Goal: Answer question/provide support: Share knowledge or assist other users

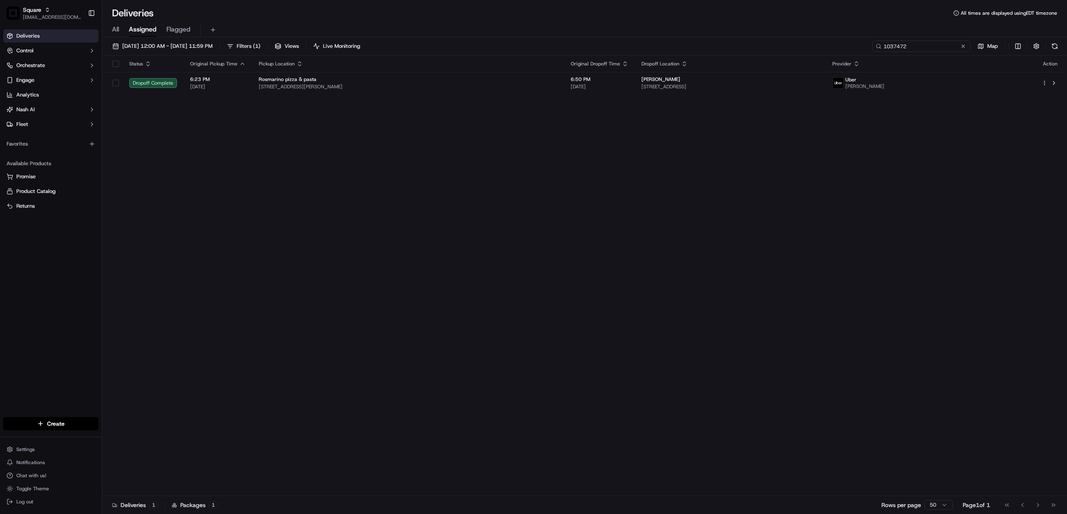
click at [916, 43] on input "1037472" at bounding box center [922, 45] width 98 height 11
paste input "3394806"
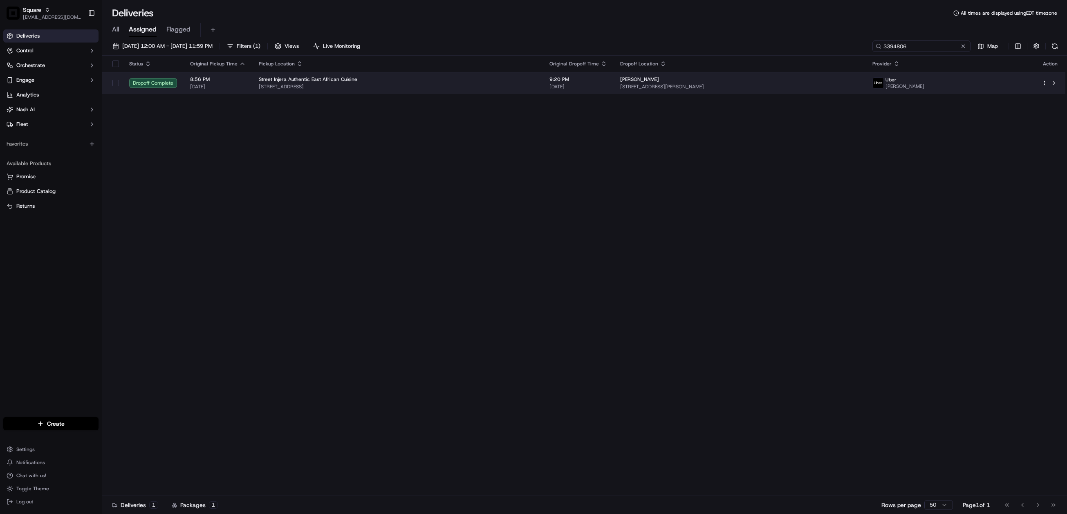
type input "3394806"
click at [755, 84] on span "800 Harrison St #800, Nashville, TN 37203, USA" at bounding box center [739, 86] width 239 height 7
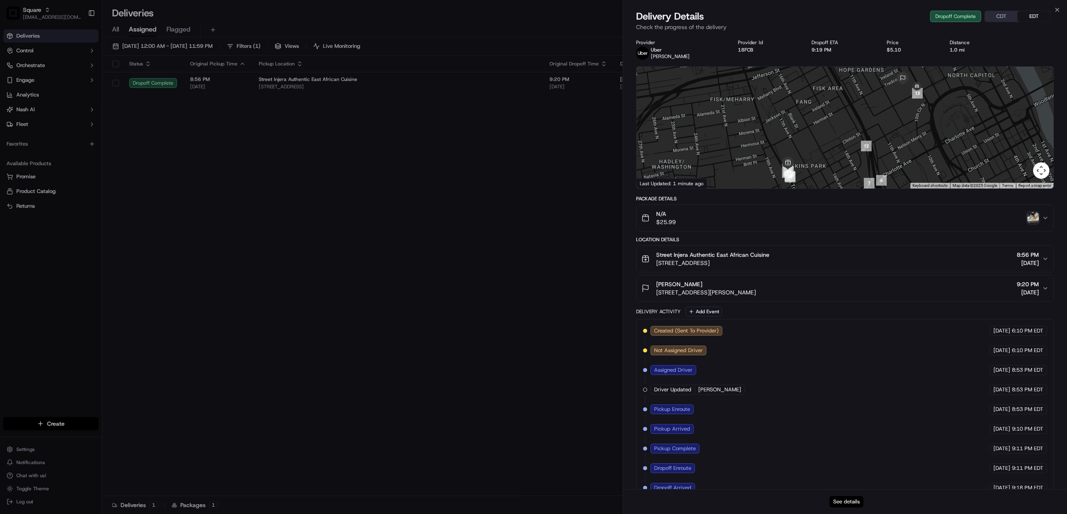
click at [849, 501] on button "See details" at bounding box center [847, 501] width 34 height 11
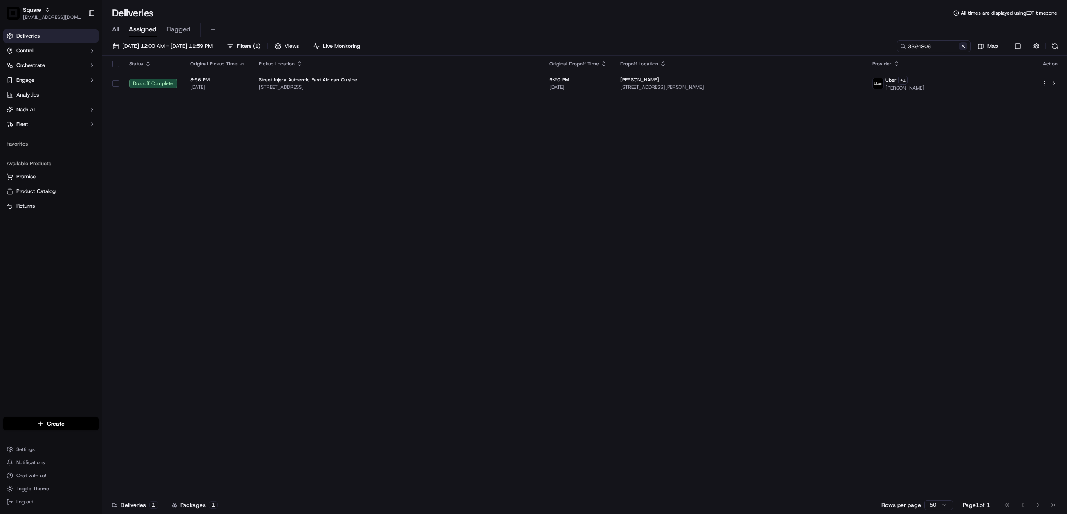
click at [965, 43] on button at bounding box center [963, 46] width 8 height 8
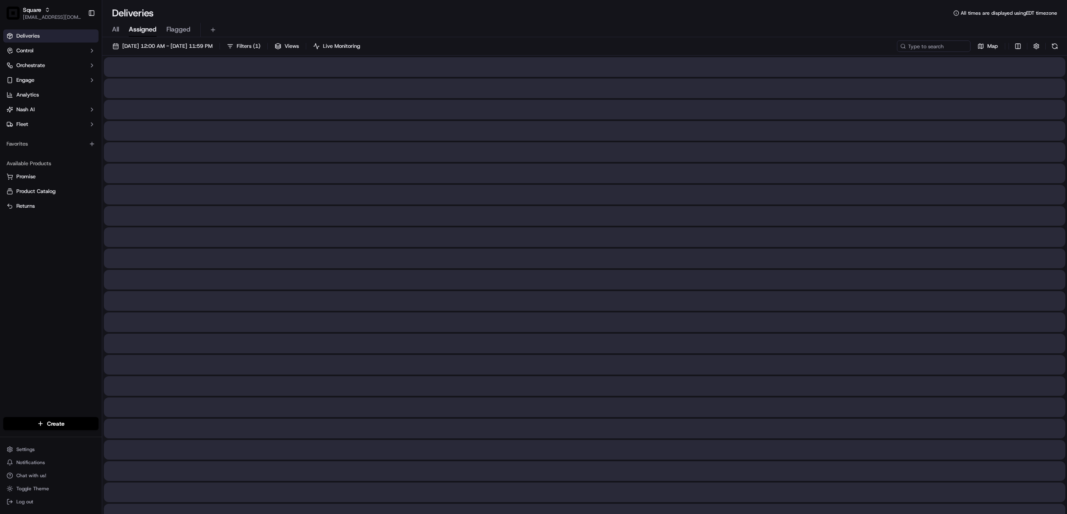
click at [665, 197] on div at bounding box center [585, 195] width 962 height 20
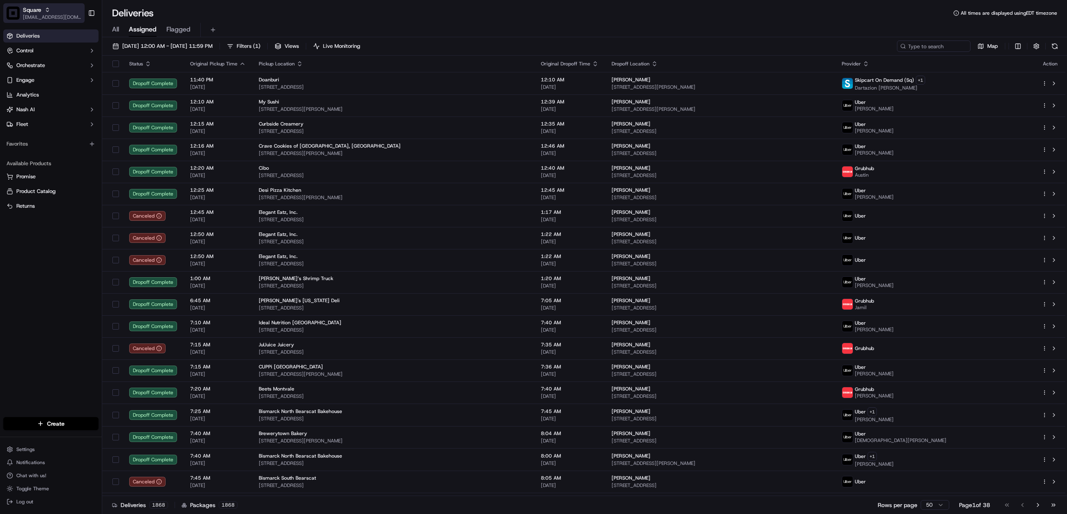
click at [37, 16] on span "[EMAIL_ADDRESS][DOMAIN_NAME]" at bounding box center [52, 17] width 58 height 7
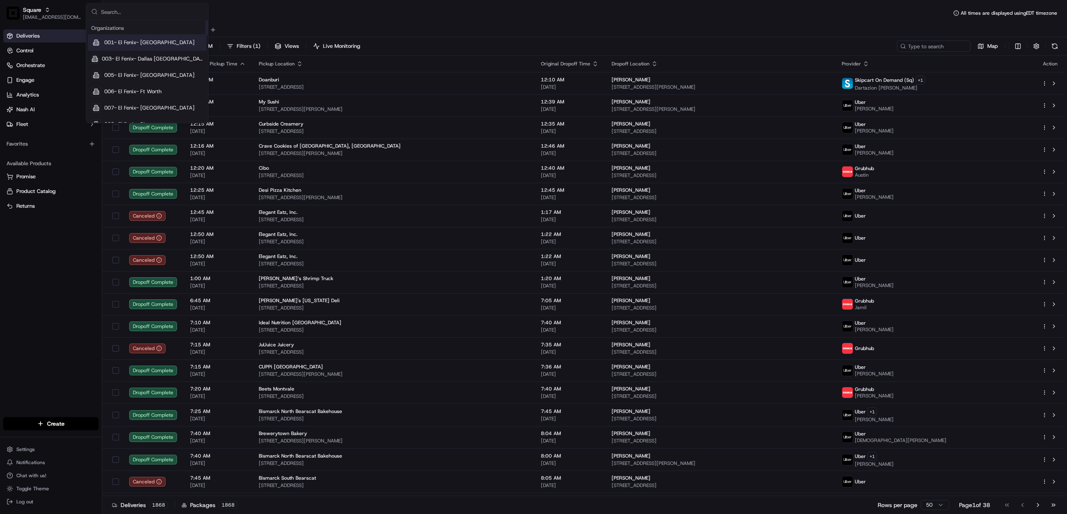
click at [148, 15] on input "text" at bounding box center [152, 12] width 102 height 16
type input "chowly"
click at [123, 61] on div "Chowly" at bounding box center [147, 59] width 119 height 16
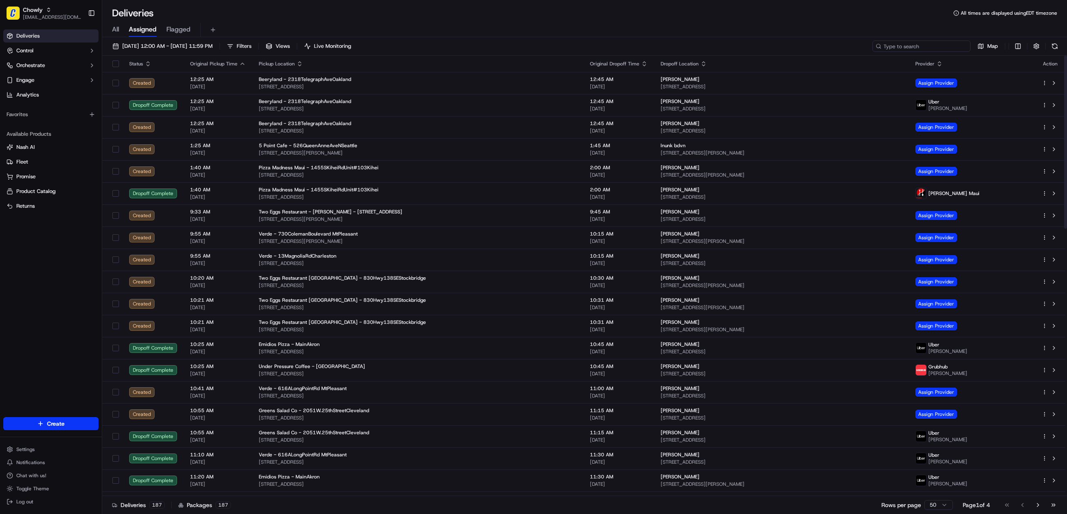
click at [919, 41] on input at bounding box center [922, 45] width 98 height 11
paste input "Jonathan"
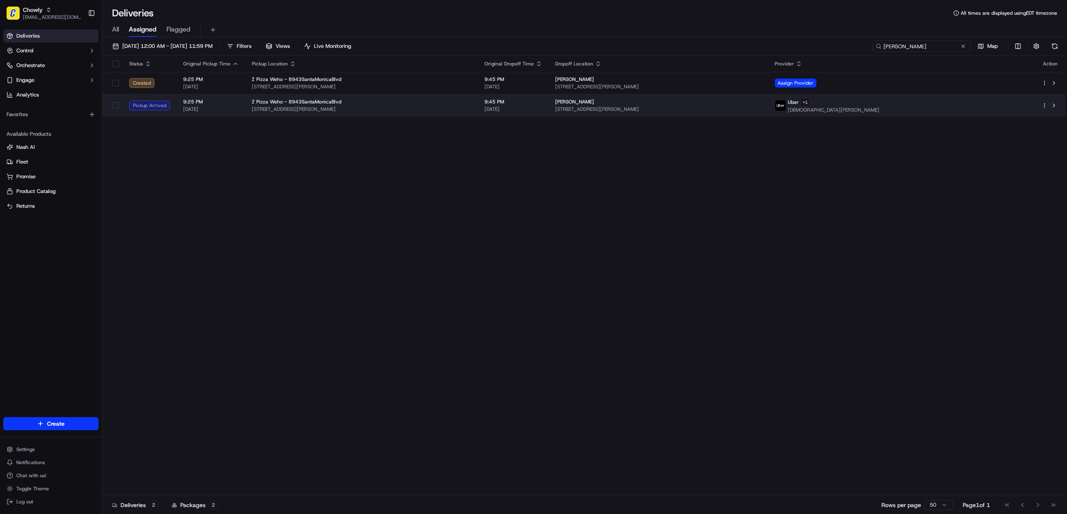
type input "Jonathan"
click at [471, 106] on span "[STREET_ADDRESS][PERSON_NAME]" at bounding box center [362, 109] width 220 height 7
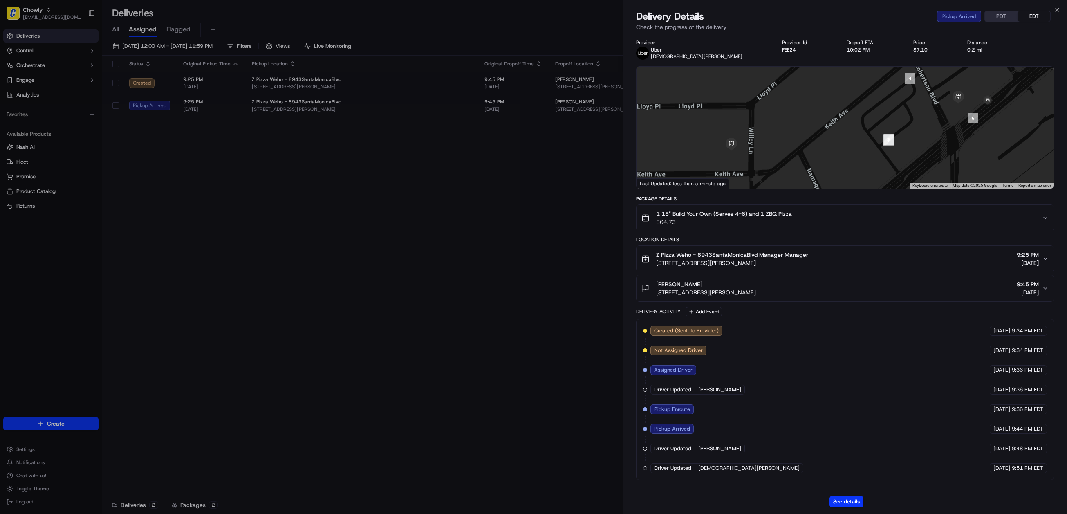
click at [844, 494] on div "See details" at bounding box center [845, 501] width 444 height 25
click at [845, 498] on button "See details" at bounding box center [847, 501] width 34 height 11
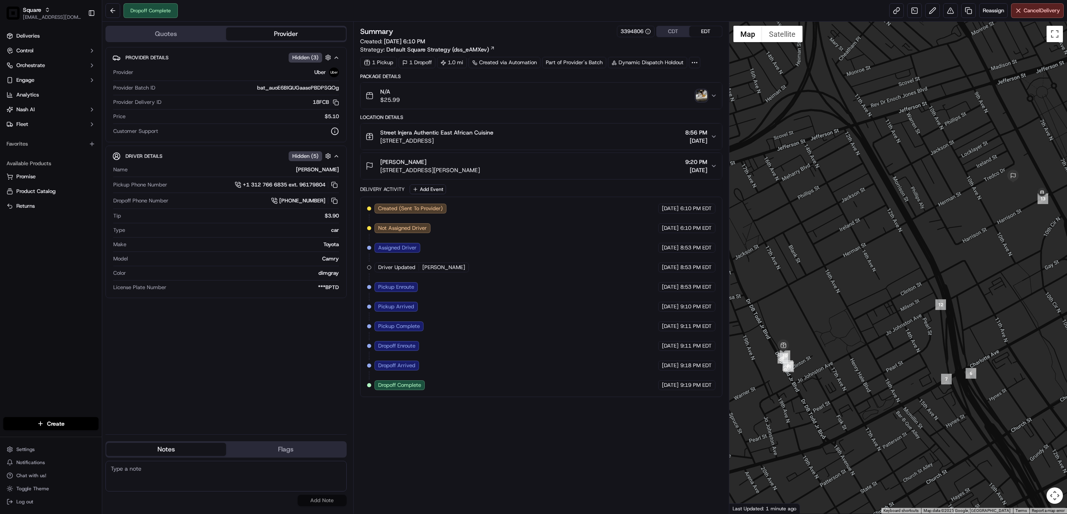
click at [666, 29] on button "CDT" at bounding box center [673, 31] width 33 height 11
click at [702, 101] on img "button" at bounding box center [701, 95] width 11 height 11
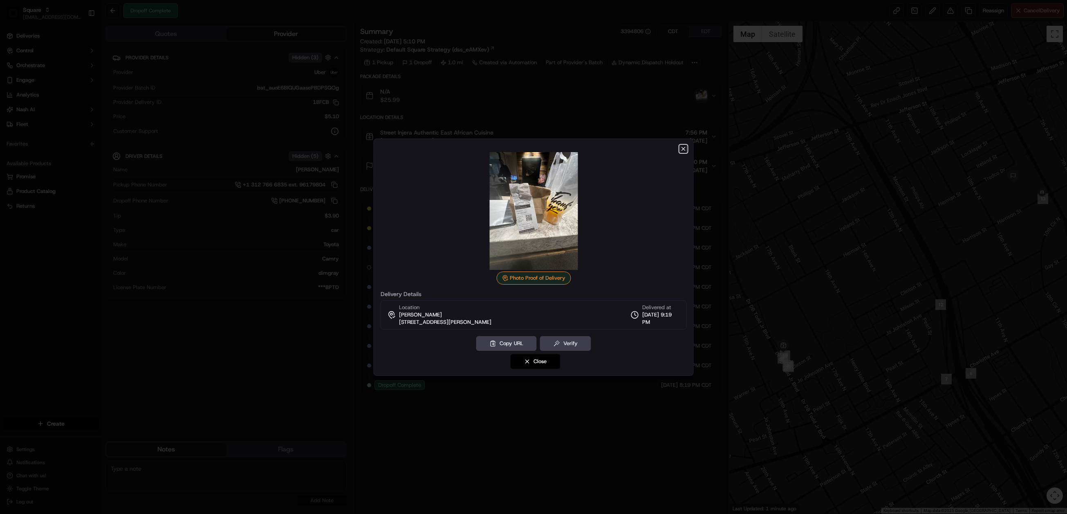
click at [683, 148] on icon "button" at bounding box center [683, 149] width 7 height 7
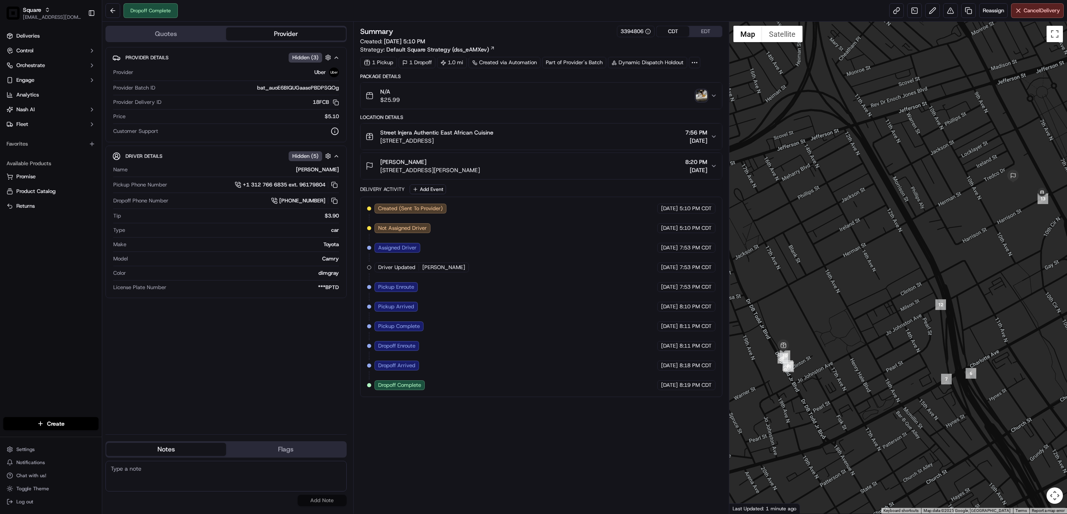
click at [703, 99] on img "button" at bounding box center [701, 95] width 11 height 11
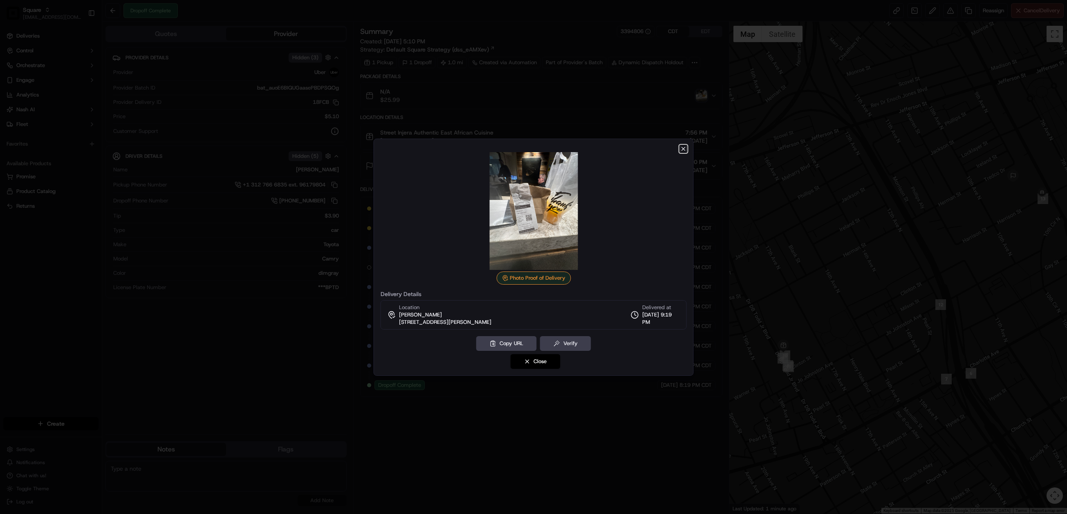
click at [682, 146] on icon "button" at bounding box center [683, 149] width 7 height 7
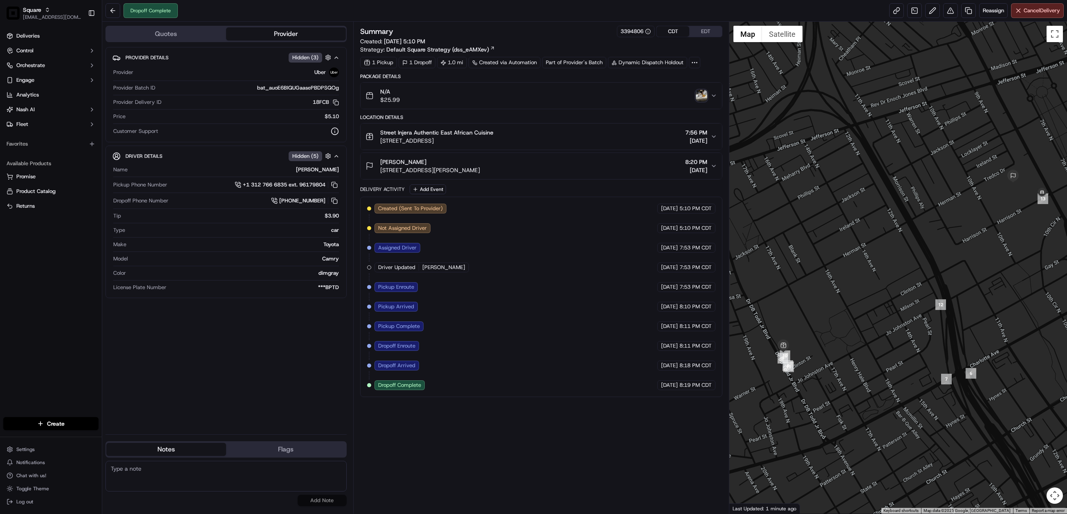
click at [167, 475] on textarea at bounding box center [226, 476] width 241 height 31
paste textarea "Chat/Caller Information: Merchant Reason for Call:"
click at [166, 476] on textarea "Chat/Caller Information: Merchant Reason for Call:" at bounding box center [226, 476] width 241 height 31
type textarea "Chat/Caller Information: Merchant Reason for Call: status of the delivery. adv …"
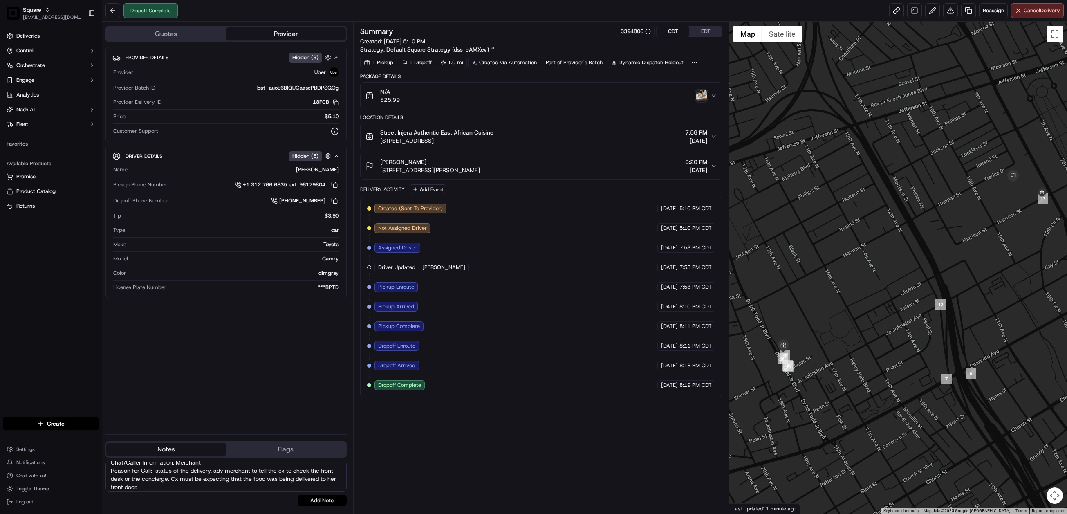
click at [326, 498] on button "Add Note" at bounding box center [322, 500] width 49 height 11
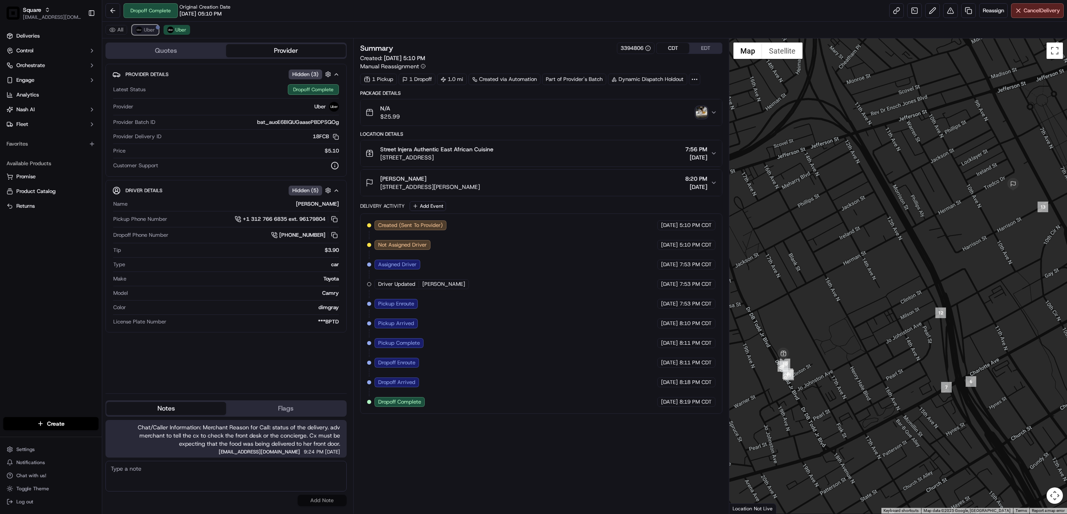
click at [142, 32] on button "Uber" at bounding box center [145, 30] width 27 height 10
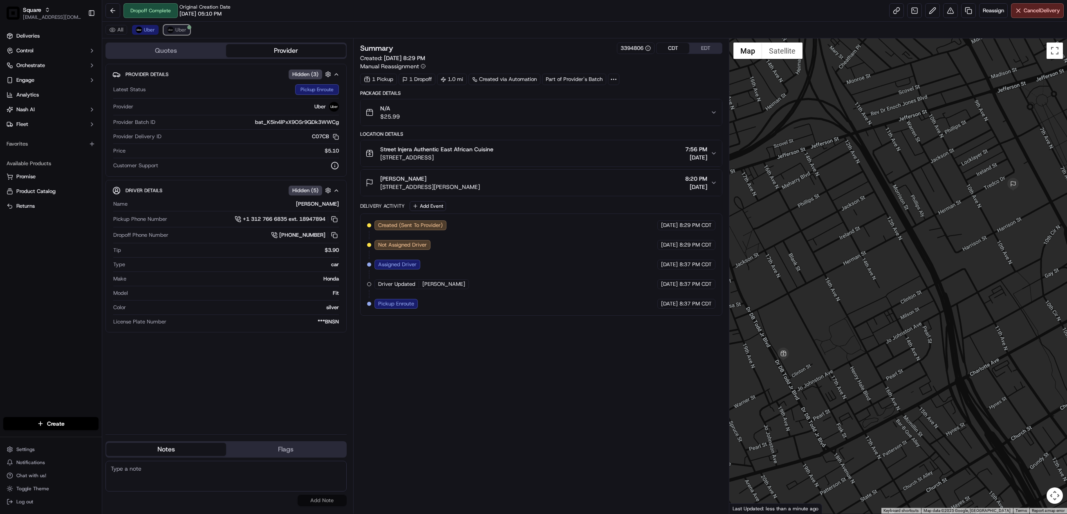
click at [171, 31] on img at bounding box center [170, 30] width 7 height 7
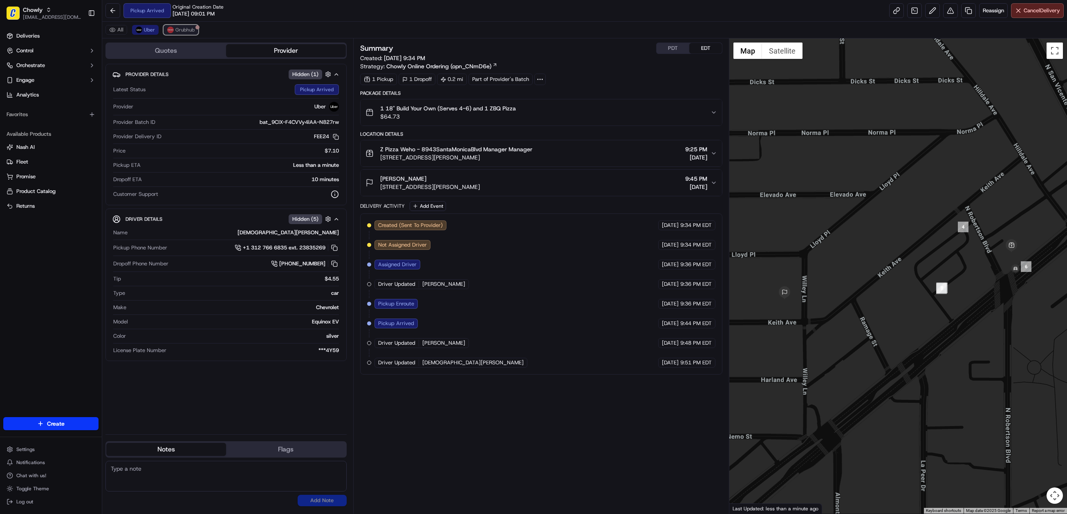
click at [186, 26] on button "Grubhub" at bounding box center [181, 30] width 35 height 10
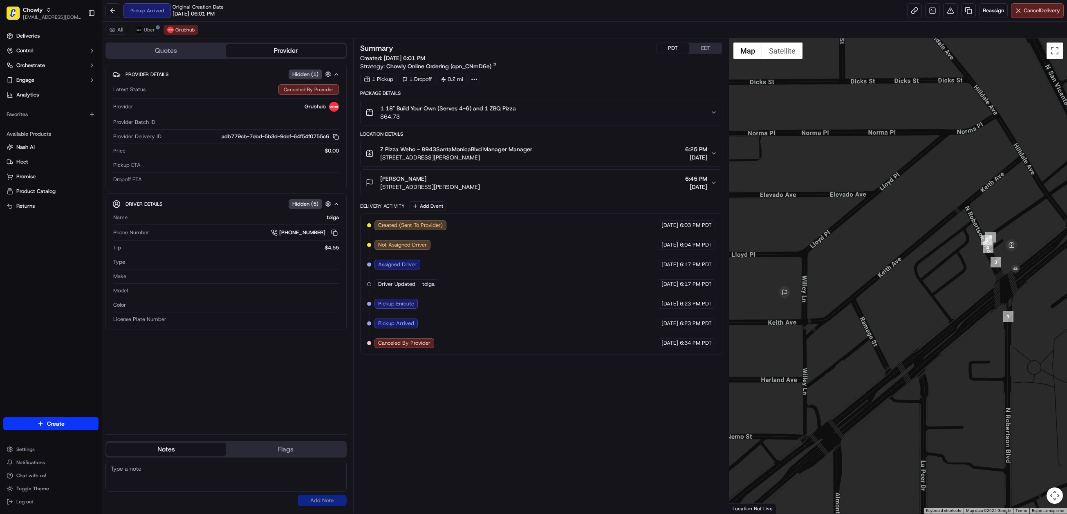
click at [681, 47] on button "PDT" at bounding box center [673, 48] width 33 height 11
click at [146, 31] on span "Uber" at bounding box center [149, 30] width 11 height 7
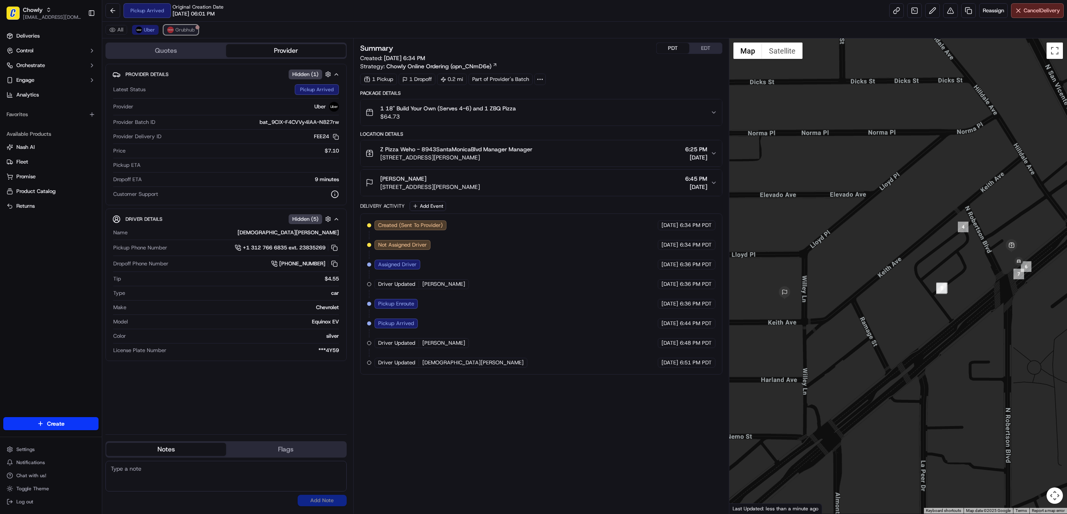
click at [185, 29] on span "Grubhub" at bounding box center [184, 30] width 19 height 7
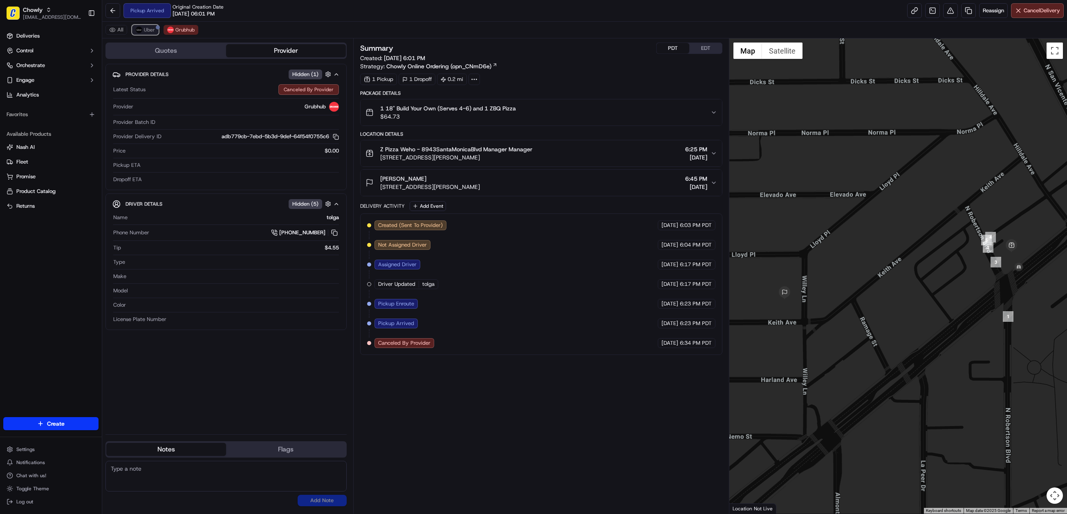
click at [149, 35] on button "Uber" at bounding box center [145, 30] width 27 height 10
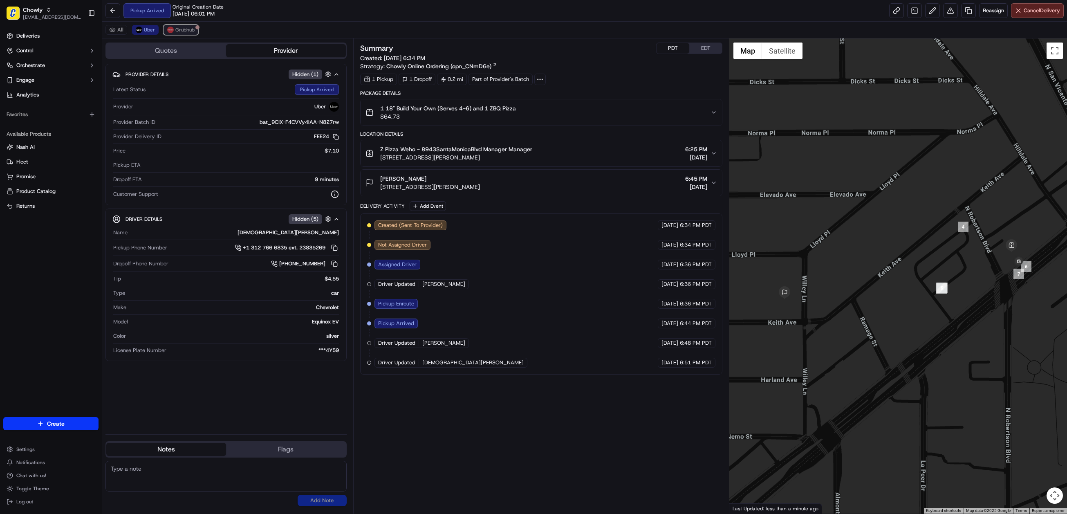
click at [184, 28] on span "Grubhub" at bounding box center [184, 30] width 19 height 7
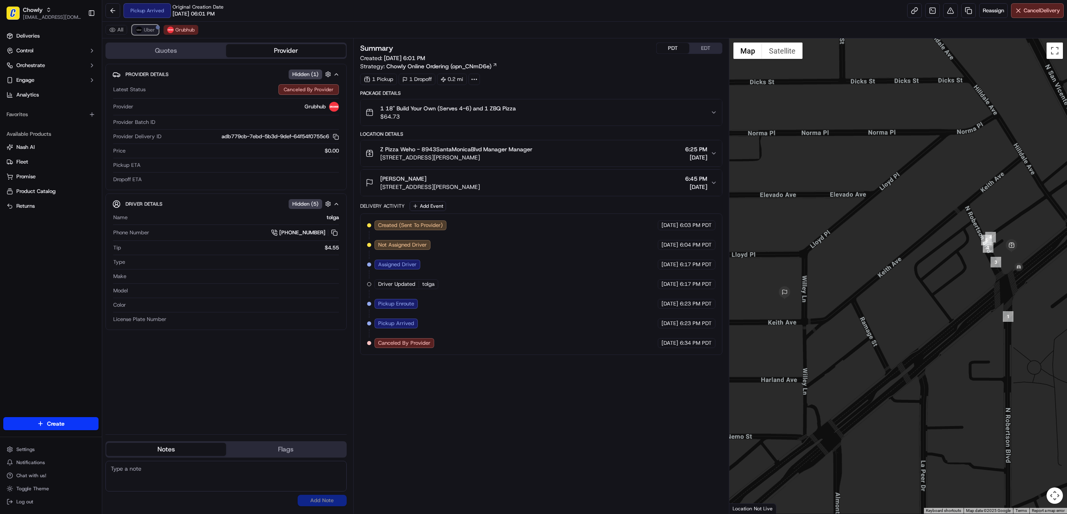
click at [145, 26] on button "Uber" at bounding box center [145, 30] width 27 height 10
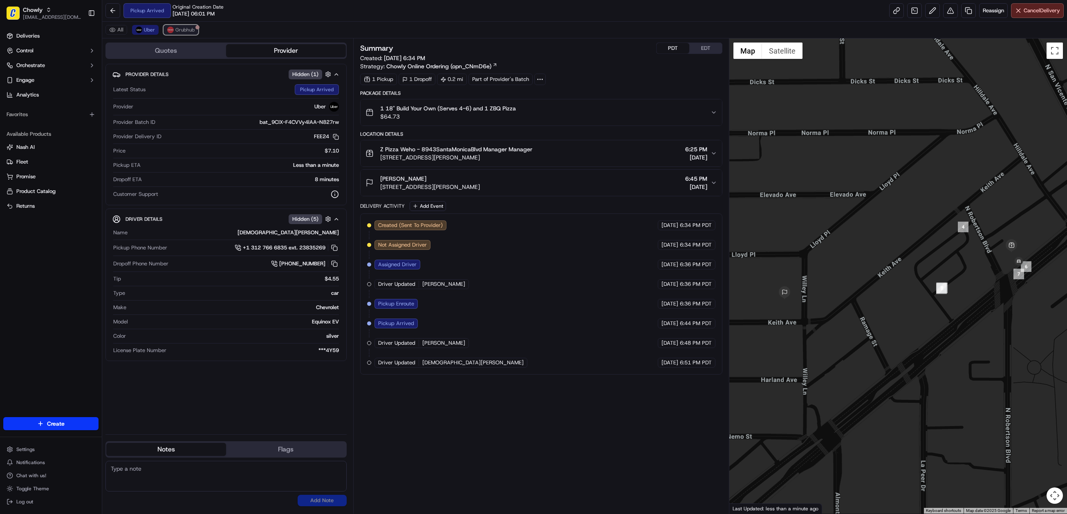
click at [184, 26] on button "Grubhub" at bounding box center [181, 30] width 35 height 10
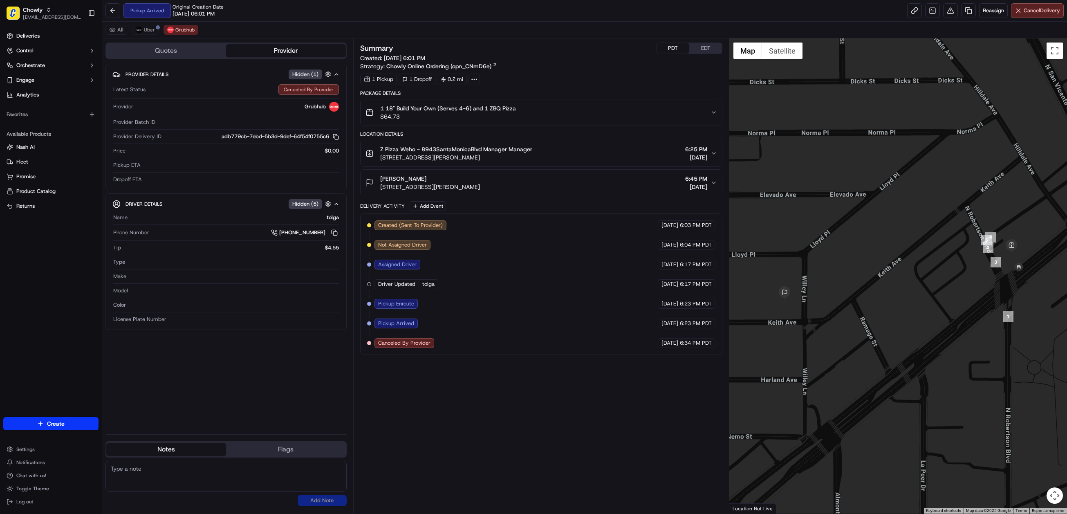
click at [714, 186] on icon "button" at bounding box center [714, 183] width 7 height 7
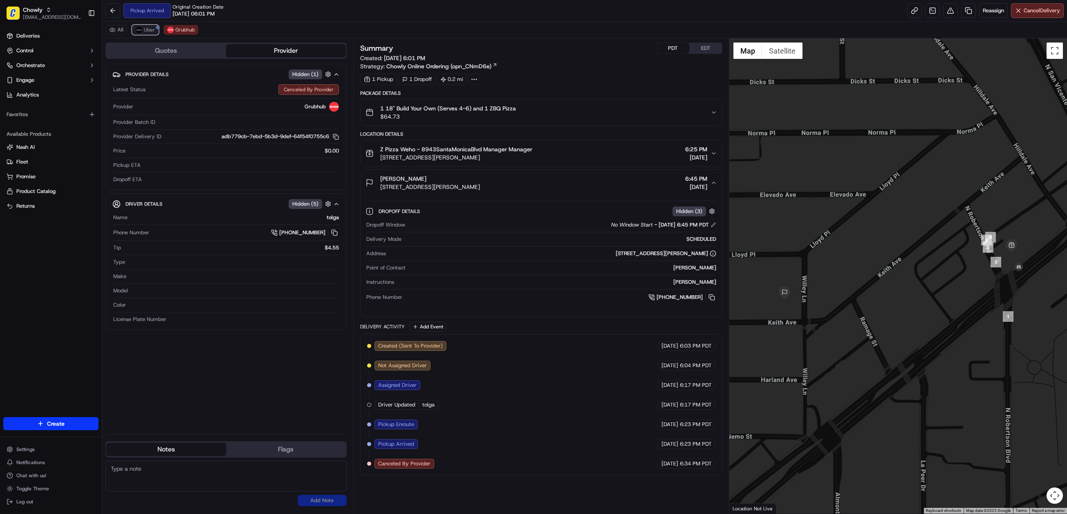
click at [145, 27] on span "Uber" at bounding box center [149, 30] width 11 height 7
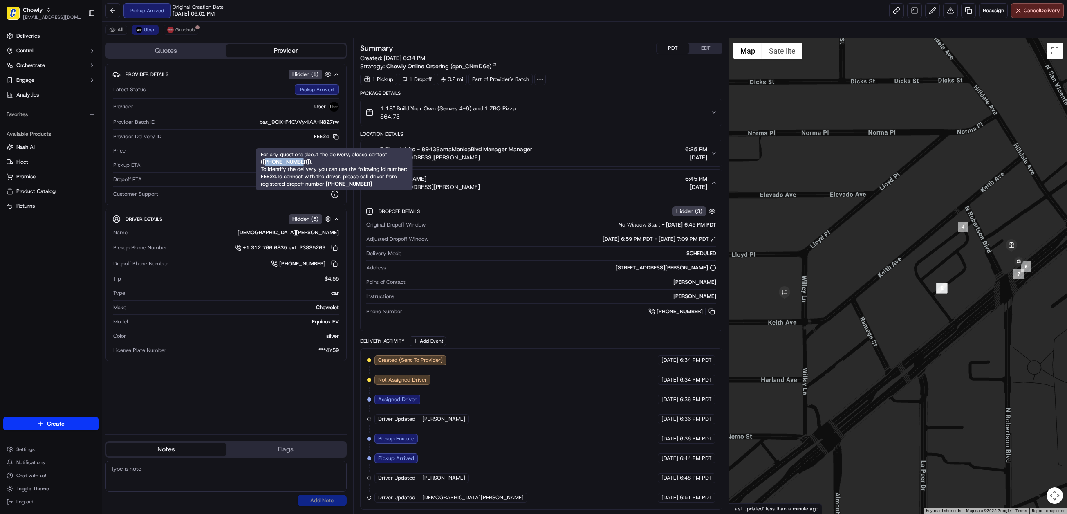
drag, startPoint x: 303, startPoint y: 161, endPoint x: 267, endPoint y: 159, distance: 35.7
click at [267, 159] on strong "( +18669873750 )." at bounding box center [287, 161] width 52 height 7
click at [318, 161] on div "For any questions about the delivery, please contact ( +18669873750 ). To ident…" at bounding box center [334, 169] width 147 height 37
drag, startPoint x: 302, startPoint y: 162, endPoint x: 269, endPoint y: 161, distance: 33.1
click at [269, 161] on strong "( +18669873750 )." at bounding box center [287, 161] width 52 height 7
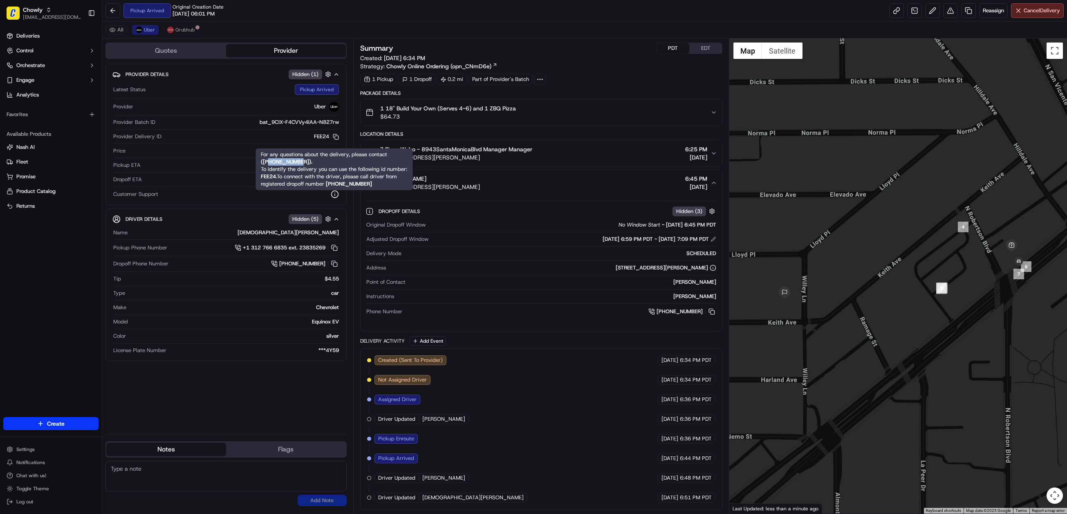
copy strong "8669873750"
click at [183, 31] on span "Grubhub" at bounding box center [184, 30] width 19 height 7
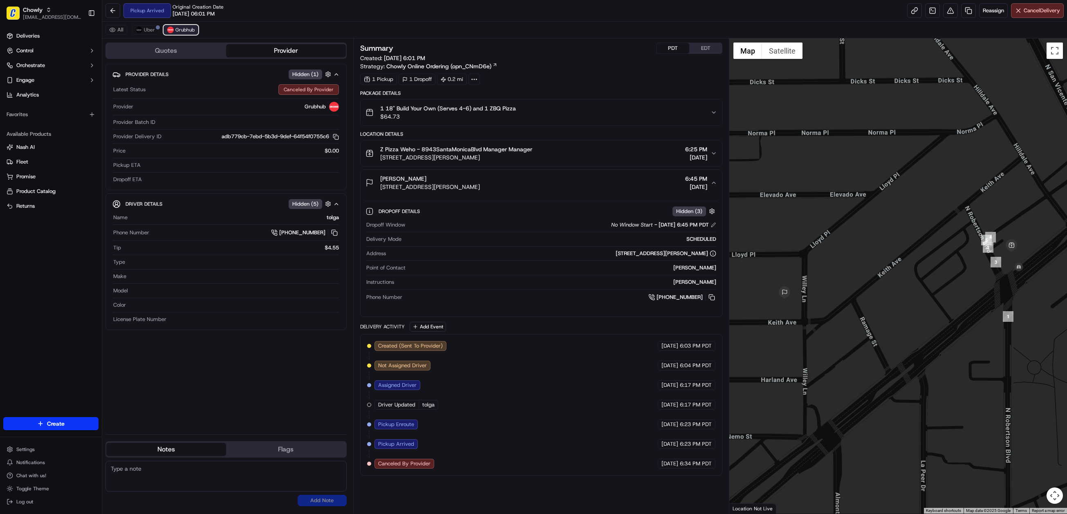
scroll to position [0, 0]
drag, startPoint x: 264, startPoint y: 481, endPoint x: 159, endPoint y: 478, distance: 104.7
click at [264, 481] on textarea at bounding box center [226, 476] width 241 height 31
click at [159, 478] on textarea at bounding box center [226, 476] width 241 height 31
paste textarea "Chat/Caller Information: Merchant Reason for Call:"
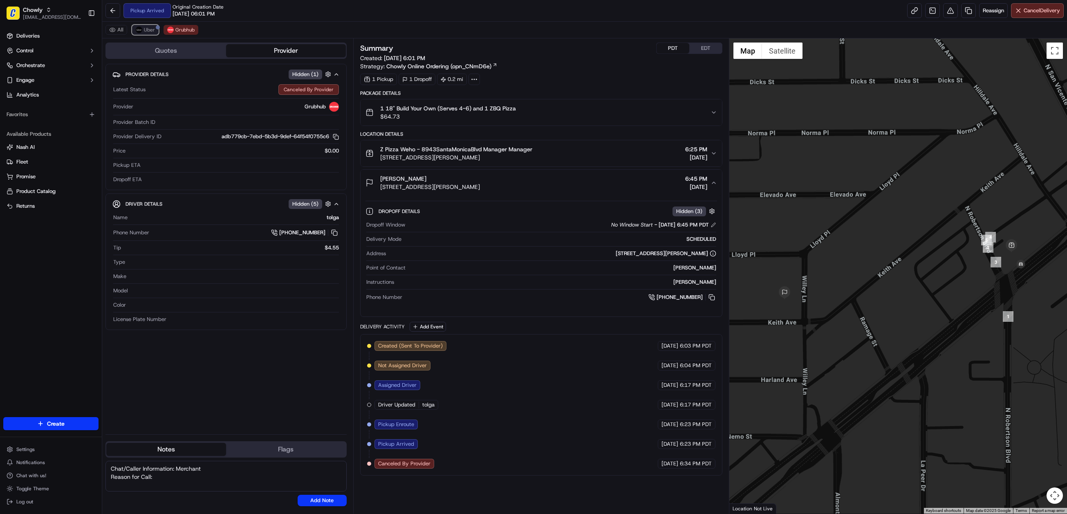
click at [150, 29] on span "Uber" at bounding box center [149, 30] width 11 height 7
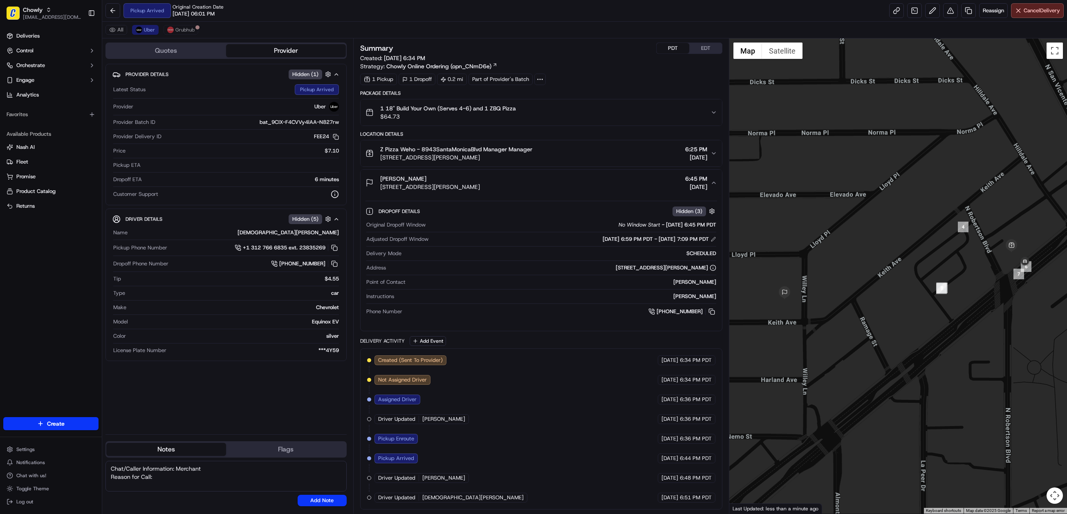
click at [171, 479] on textarea "Chat/Caller Information: Merchant Reason for Call:" at bounding box center [226, 476] width 241 height 31
click at [160, 487] on textarea "Chat/Caller Information: Merchant Reason for Call: Driver Nuisance. Grubhub dri…" at bounding box center [226, 476] width 241 height 31
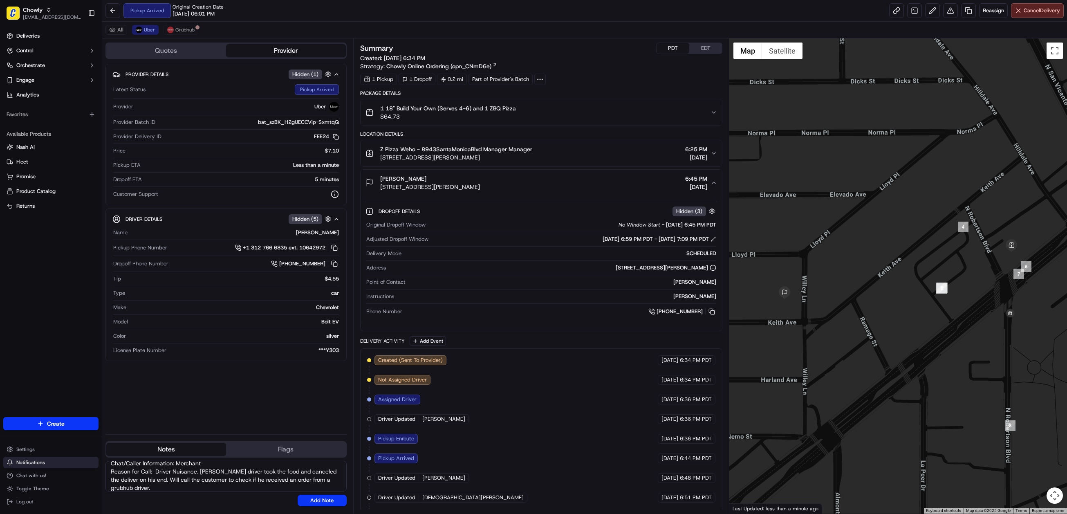
scroll to position [0, 0]
drag, startPoint x: 160, startPoint y: 486, endPoint x: 89, endPoint y: 462, distance: 75.0
click at [89, 462] on div "Chowly jespique@nashhelp.com Toggle Sidebar Deliveries Control Orchestrate Enga…" at bounding box center [533, 257] width 1067 height 514
click at [178, 32] on span "Grubhub" at bounding box center [184, 30] width 19 height 7
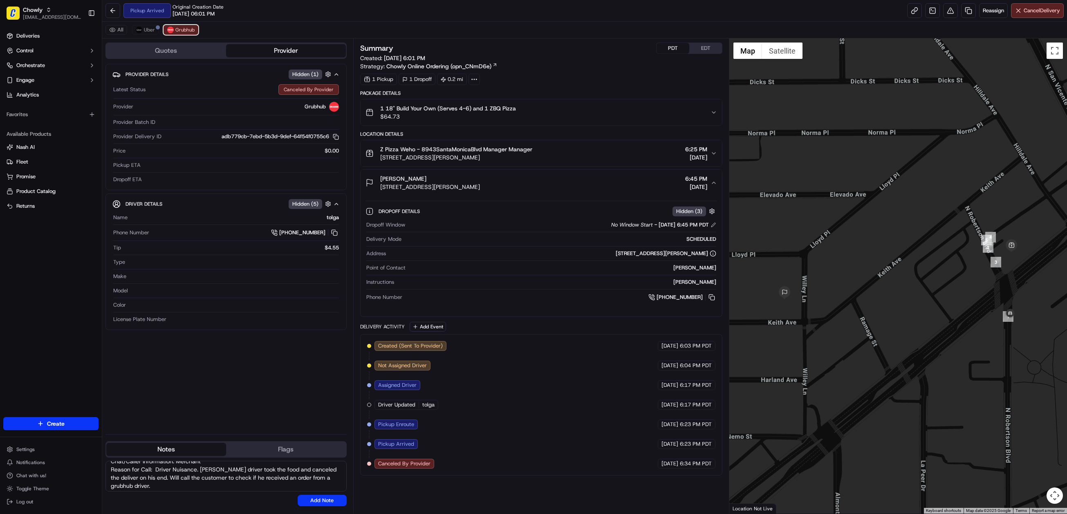
scroll to position [9, 0]
click at [182, 485] on textarea "Chat/Caller Information: Merchant Reason for Call: Driver Nuisance. Grubhub dri…" at bounding box center [226, 476] width 241 height 31
drag, startPoint x: 637, startPoint y: 298, endPoint x: 708, endPoint y: 300, distance: 70.8
click at [708, 300] on div "+1 310 437 3332" at bounding box center [561, 297] width 311 height 9
copy link "+1 310 437 3332"
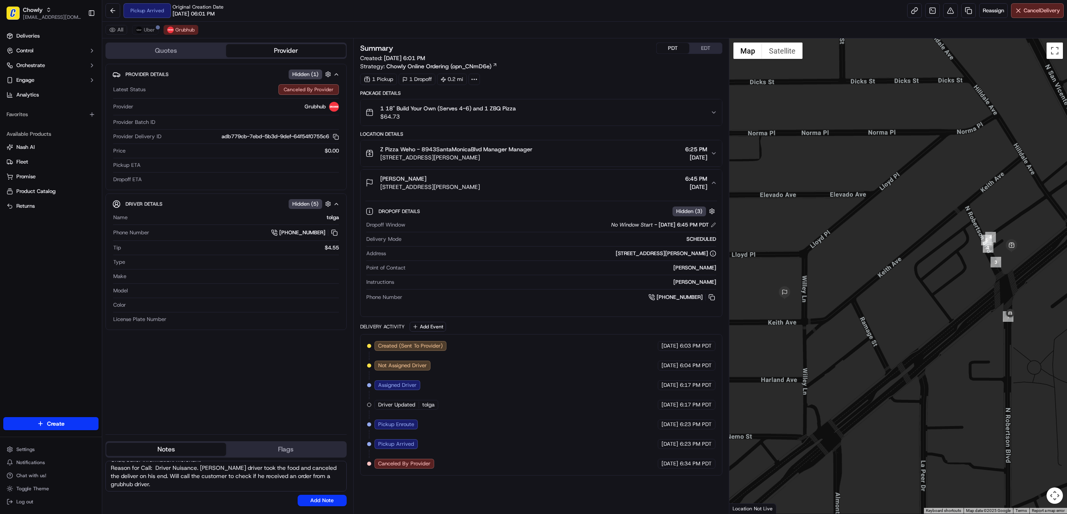
click at [553, 418] on div "Created (Sent To Provider) Grubhub 09/16/2025 6:03 PM PDT Not Assigned Driver G…" at bounding box center [541, 405] width 348 height 128
click at [174, 485] on textarea "Chat/Caller Information: Merchant Reason for Call: Driver Nuisance. Grubhub dri…" at bounding box center [226, 476] width 241 height 31
click at [162, 486] on textarea "Chat/Caller Information: Merchant Reason for Call: Driver Nuisance. Grubhub dri…" at bounding box center [226, 476] width 241 height 31
type textarea "Chat/Caller Information: Merchant Reason for Call: Driver Nuisance. Grubhub dri…"
click at [321, 501] on button "Add Note" at bounding box center [322, 500] width 49 height 11
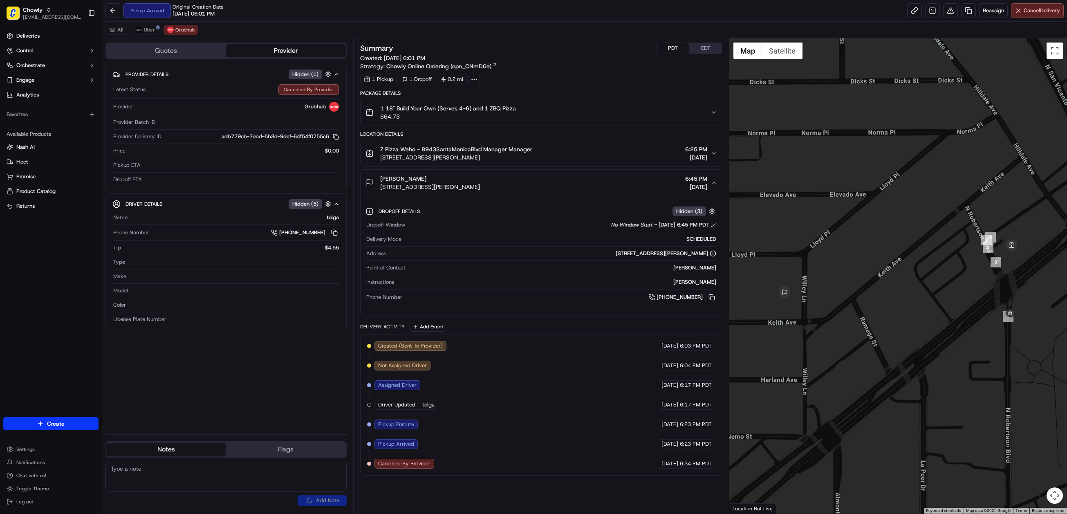
scroll to position [0, 0]
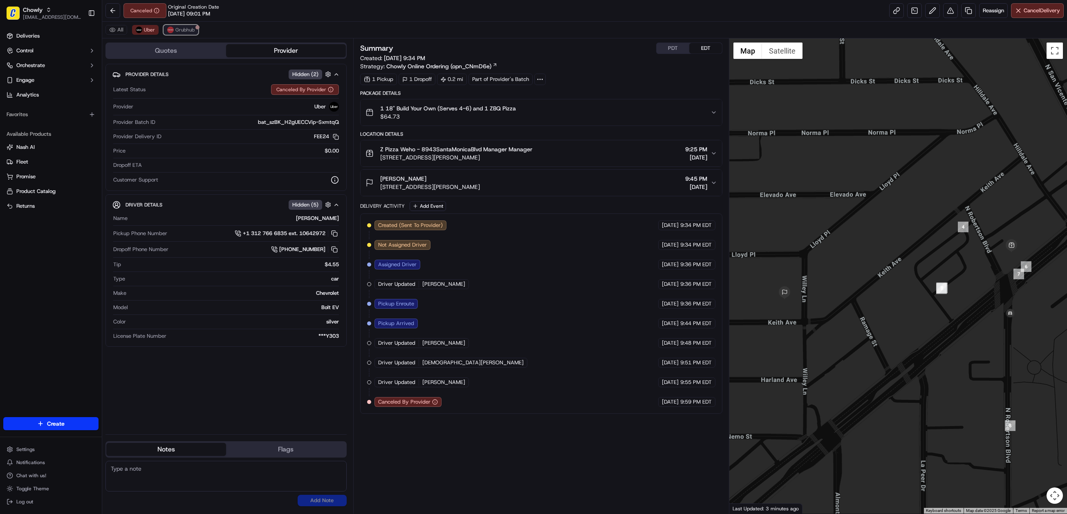
click at [191, 29] on span "Grubhub" at bounding box center [184, 30] width 19 height 7
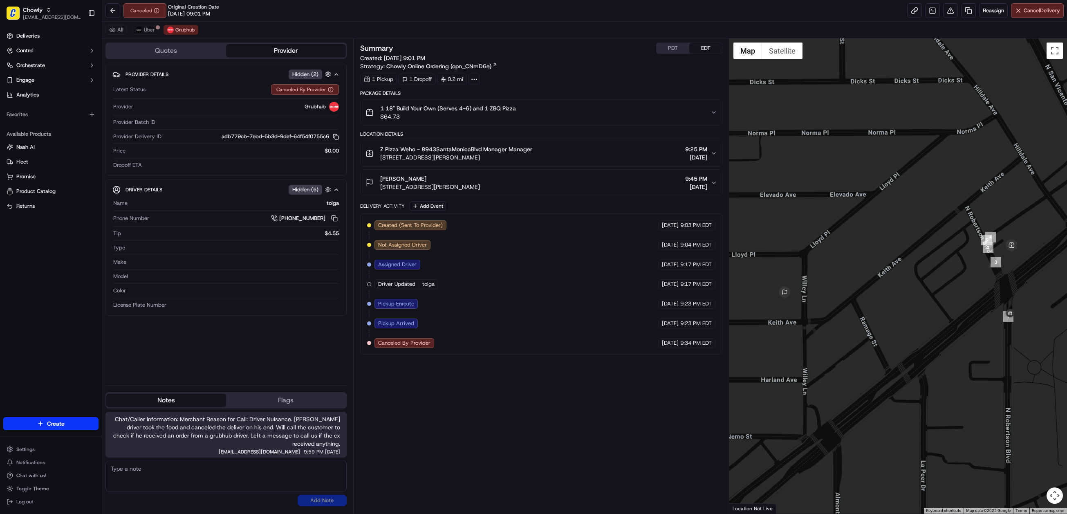
click at [485, 427] on div "Summary PDT EDT Created: [DATE] 9:01 PM Strategy: Chowly Online Ordering (opn_C…" at bounding box center [541, 276] width 362 height 467
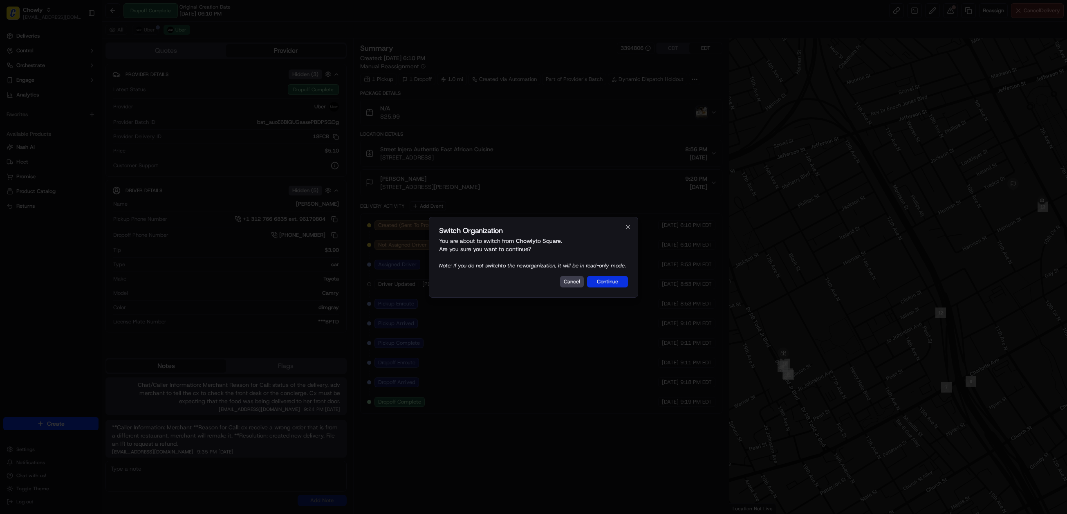
click at [606, 285] on button "Continue" at bounding box center [607, 281] width 41 height 11
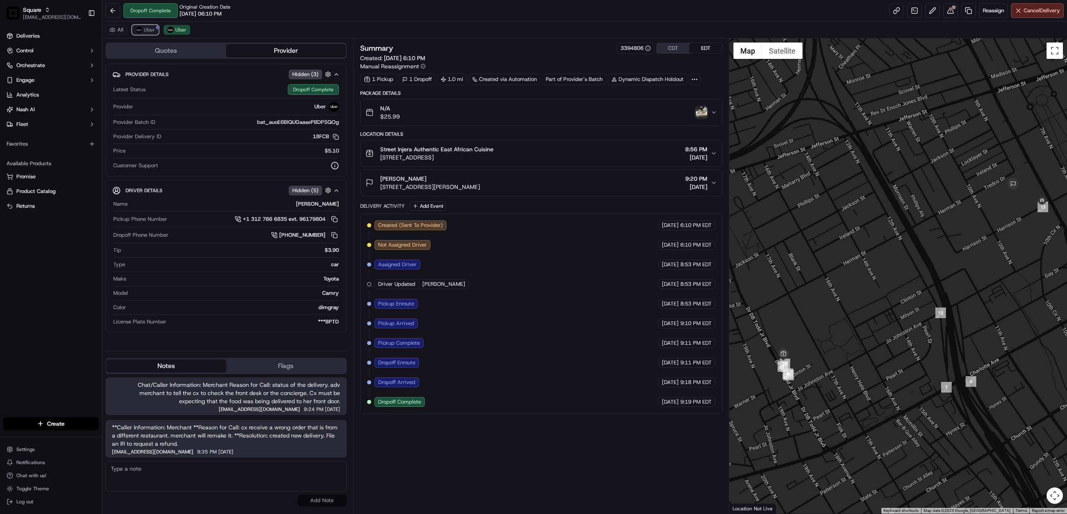
click at [145, 27] on span "Uber" at bounding box center [149, 30] width 11 height 7
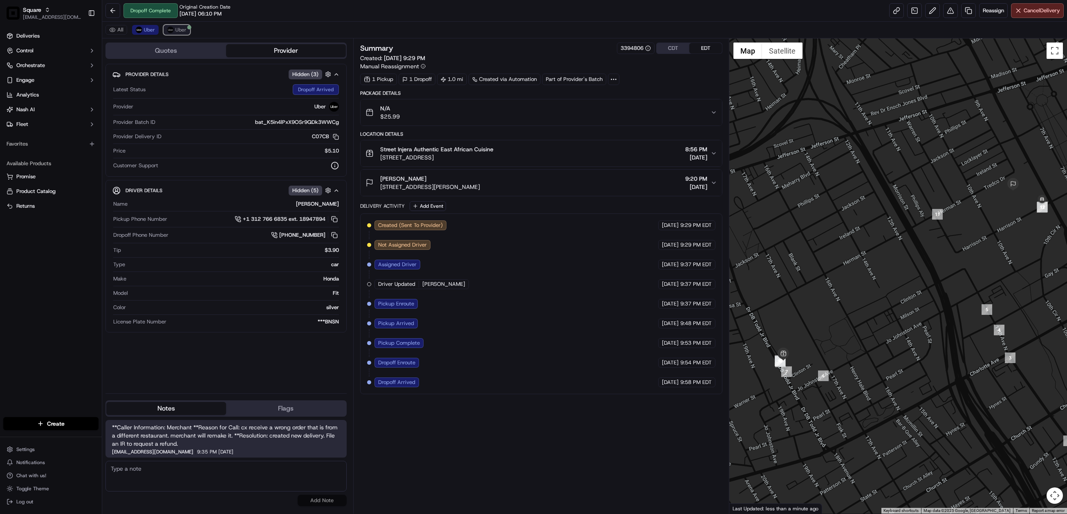
click at [183, 31] on span "Uber" at bounding box center [180, 30] width 11 height 7
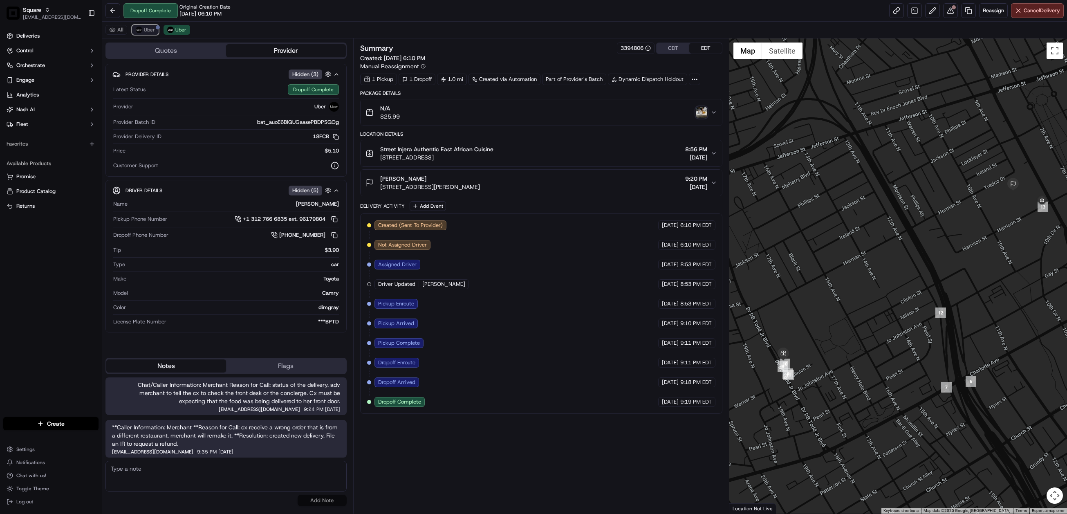
click at [148, 32] on span "Uber" at bounding box center [149, 30] width 11 height 7
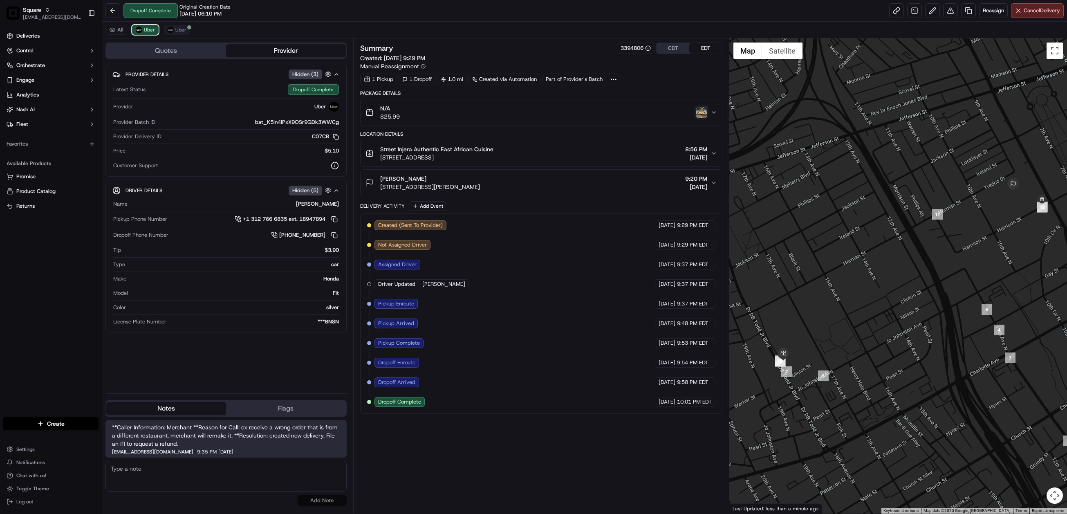
drag, startPoint x: 141, startPoint y: 30, endPoint x: 179, endPoint y: 33, distance: 37.8
click at [141, 30] on img at bounding box center [139, 30] width 7 height 7
click at [178, 32] on span "Uber" at bounding box center [180, 30] width 11 height 7
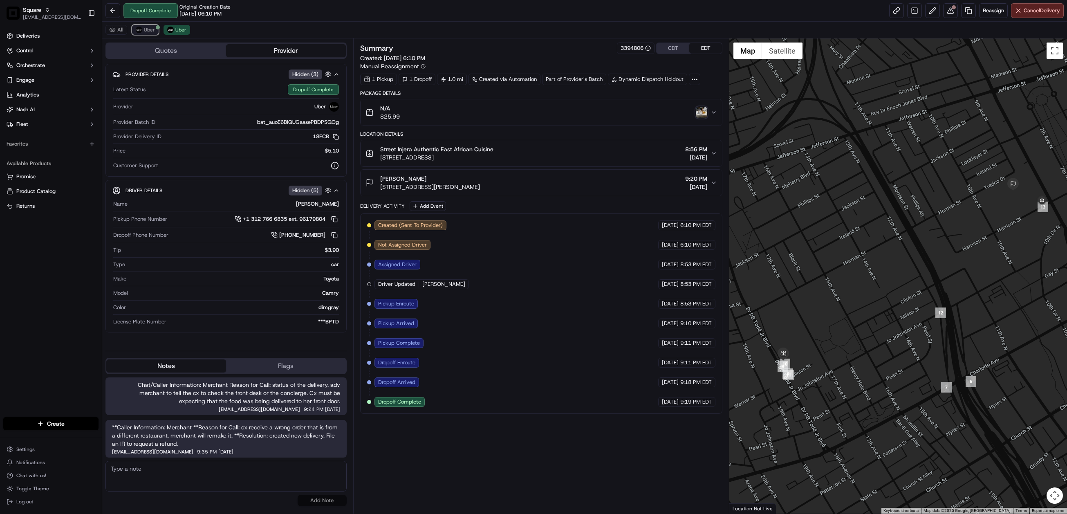
click at [143, 34] on button "Uber" at bounding box center [145, 30] width 27 height 10
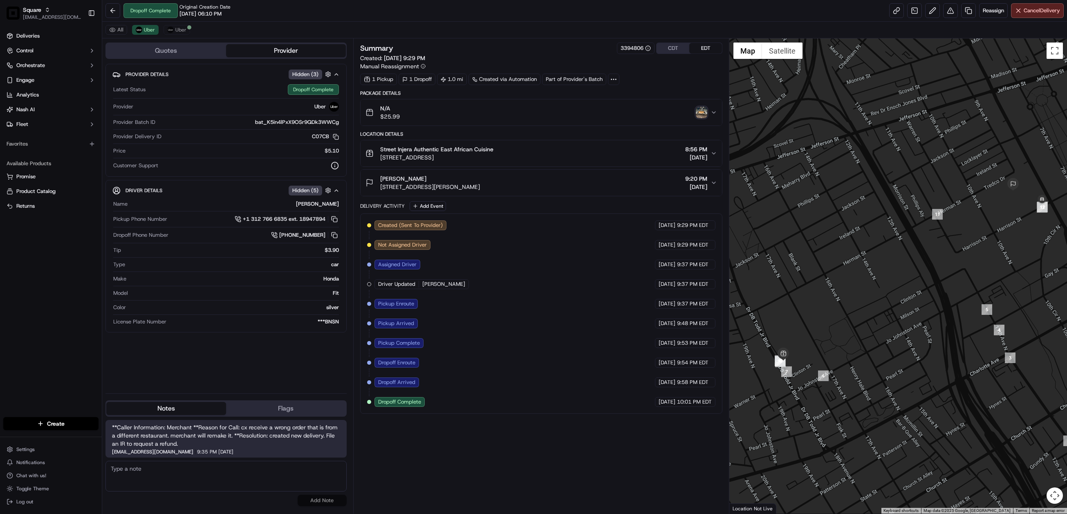
click at [697, 116] on img "button" at bounding box center [701, 112] width 11 height 11
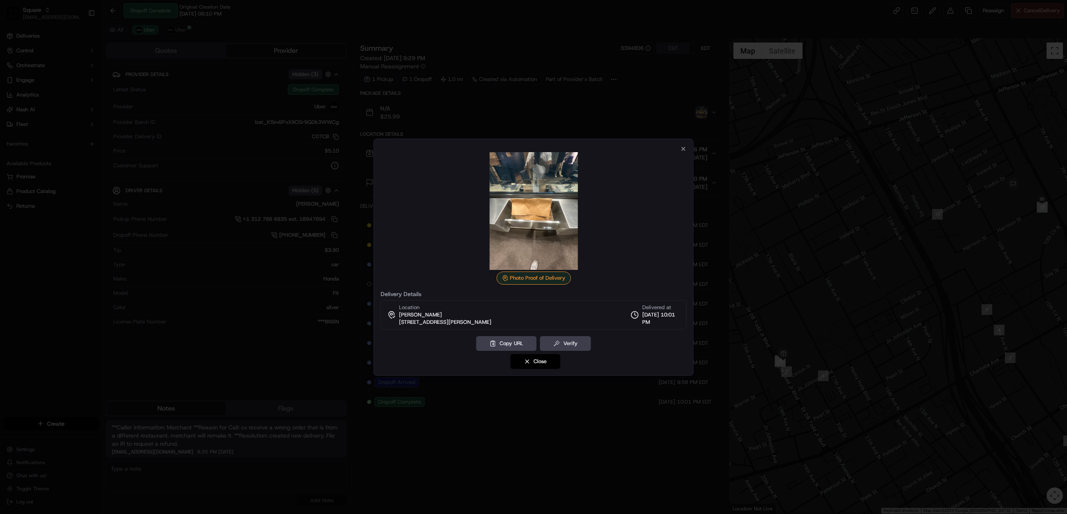
click at [226, 90] on div at bounding box center [533, 257] width 1067 height 514
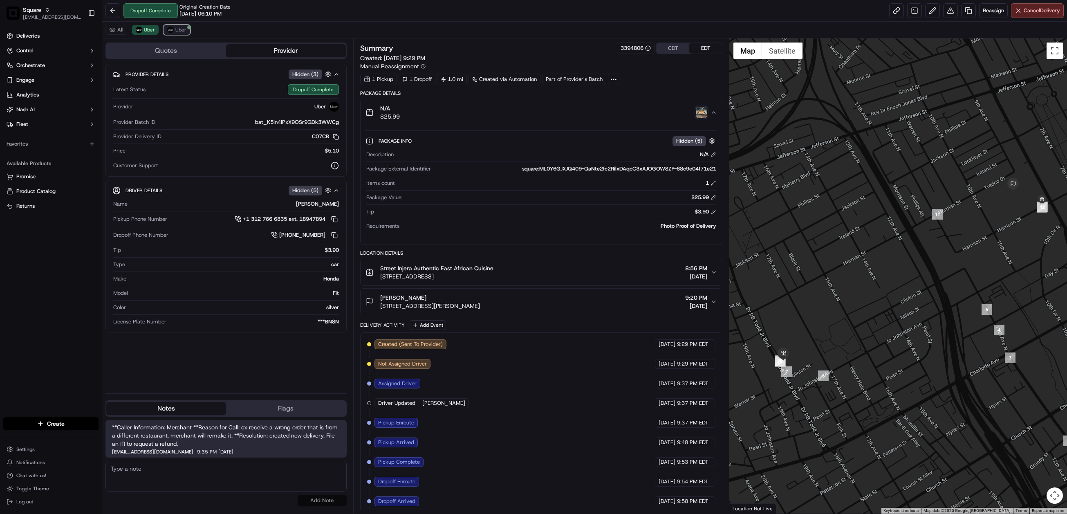
click at [174, 29] on button "Uber" at bounding box center [177, 30] width 27 height 10
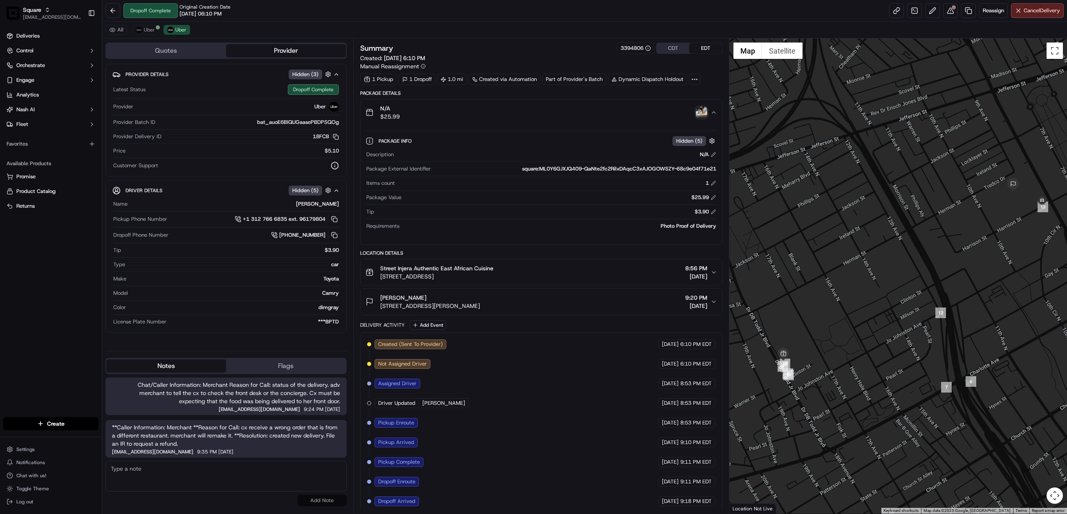
click at [147, 36] on div "All Uber Uber" at bounding box center [584, 30] width 965 height 17
click at [149, 30] on span "Uber" at bounding box center [149, 30] width 11 height 7
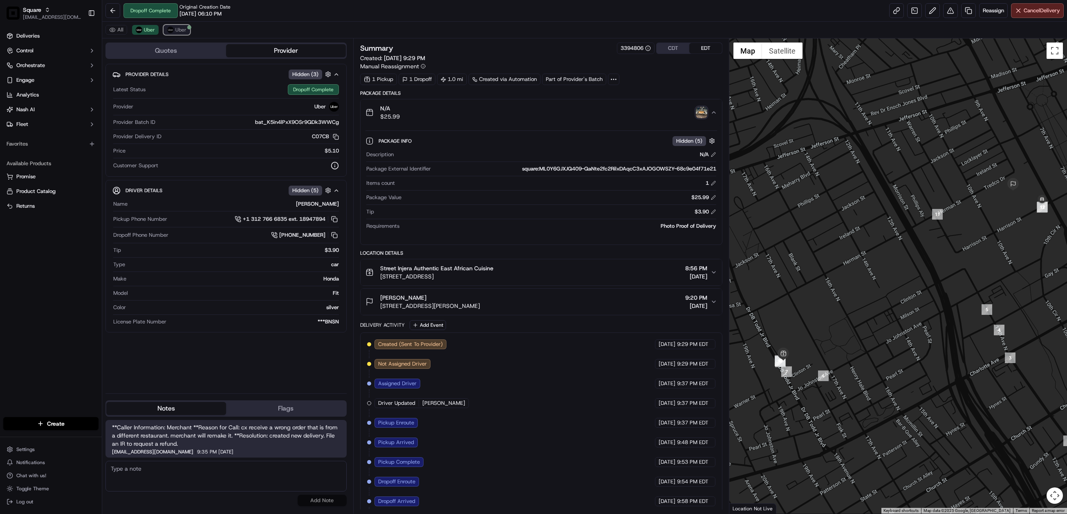
click at [174, 29] on button "Uber" at bounding box center [177, 30] width 27 height 10
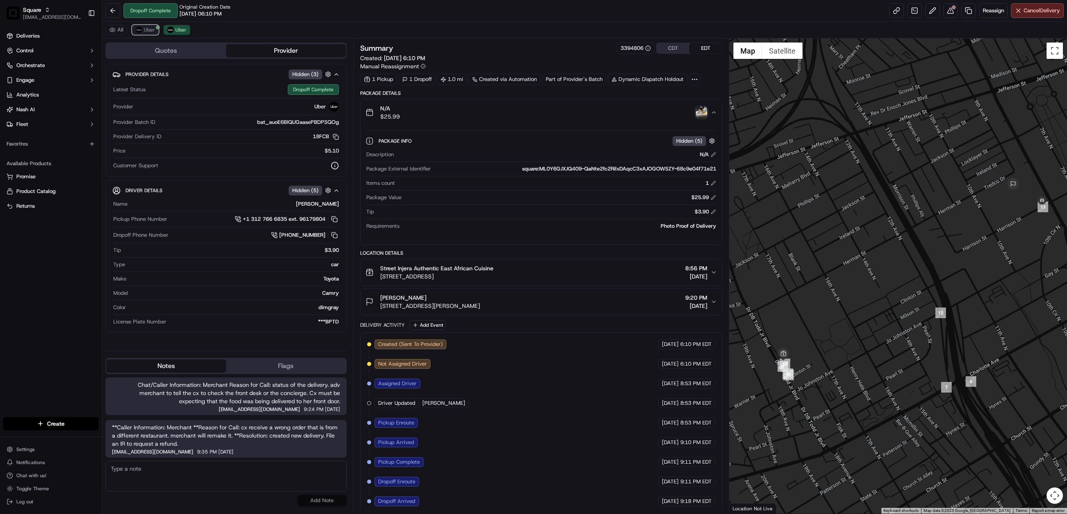
click at [145, 32] on span "Uber" at bounding box center [149, 30] width 11 height 7
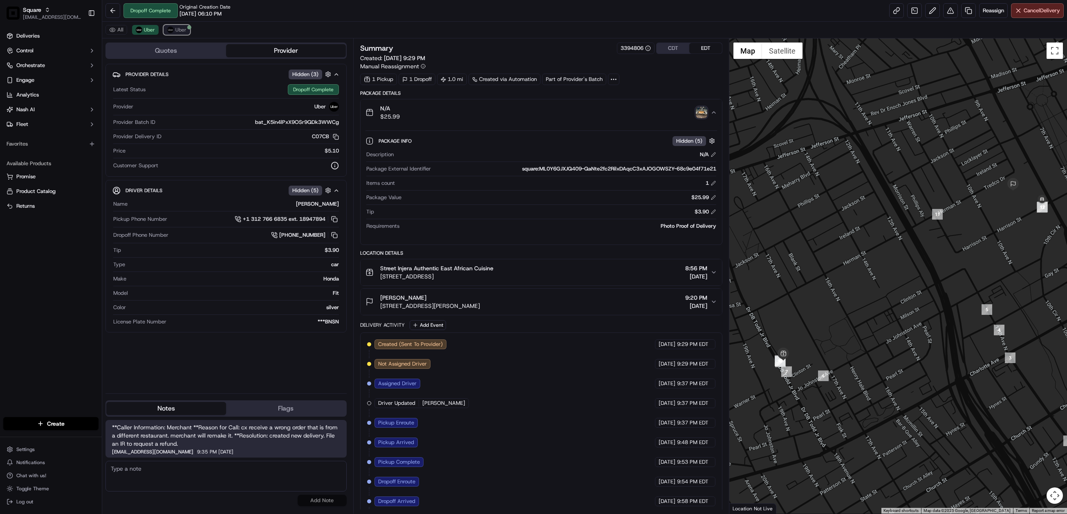
click at [178, 31] on span "Uber" at bounding box center [180, 30] width 11 height 7
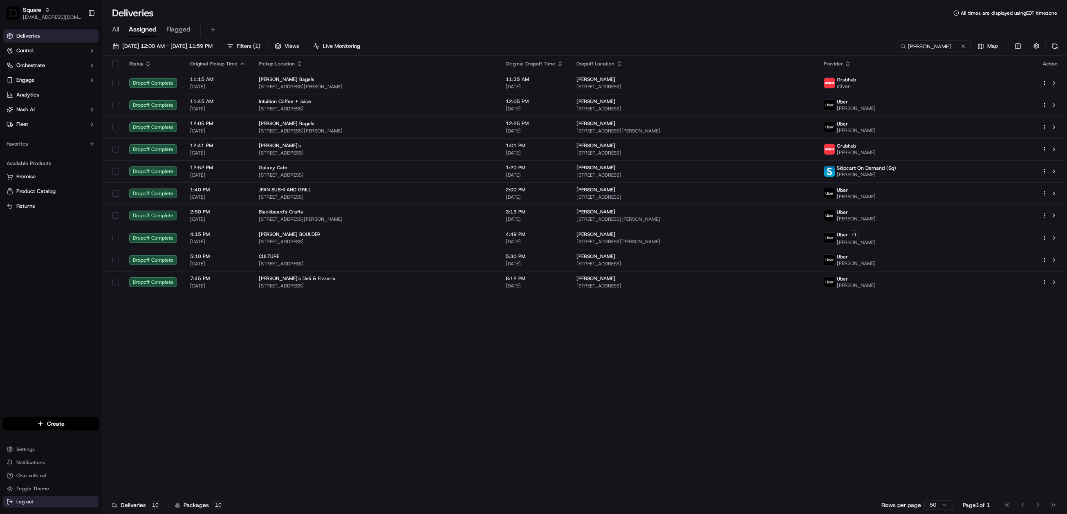
click at [26, 501] on span "Log out" at bounding box center [24, 501] width 17 height 7
